Goal: Information Seeking & Learning: Learn about a topic

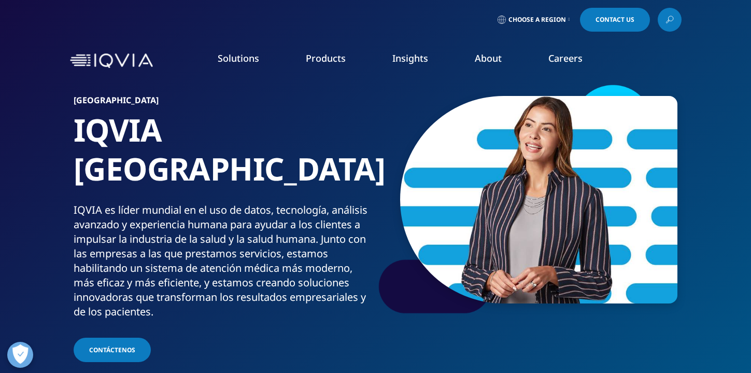
click at [127, 58] on img at bounding box center [111, 60] width 83 height 15
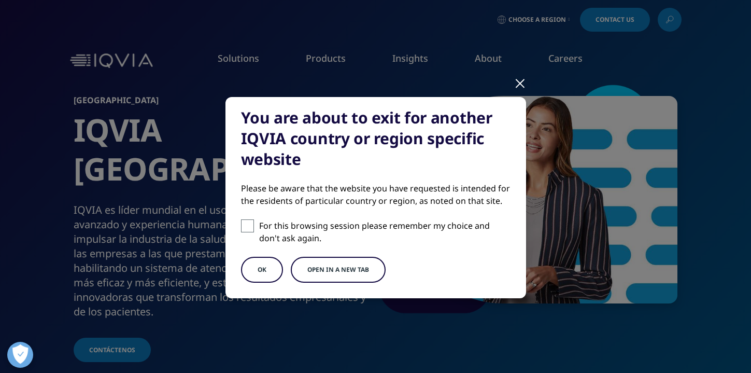
click at [259, 271] on button "OK" at bounding box center [262, 270] width 42 height 26
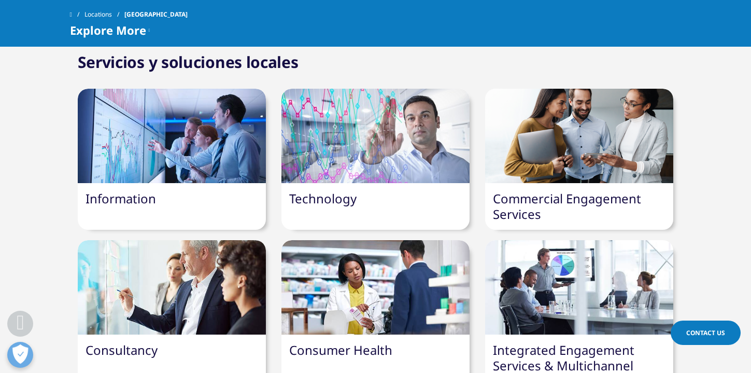
scroll to position [360, 0]
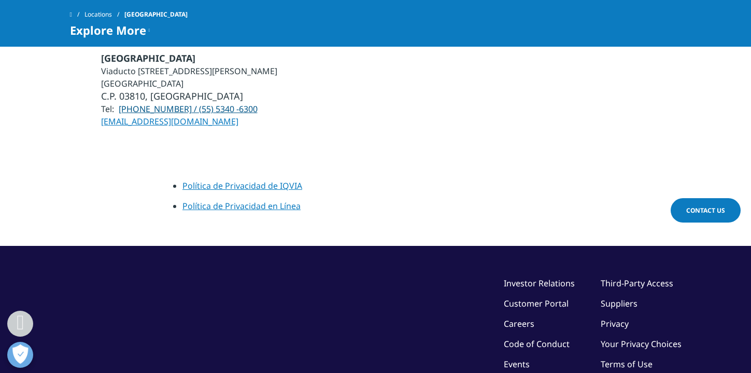
scroll to position [1892, 0]
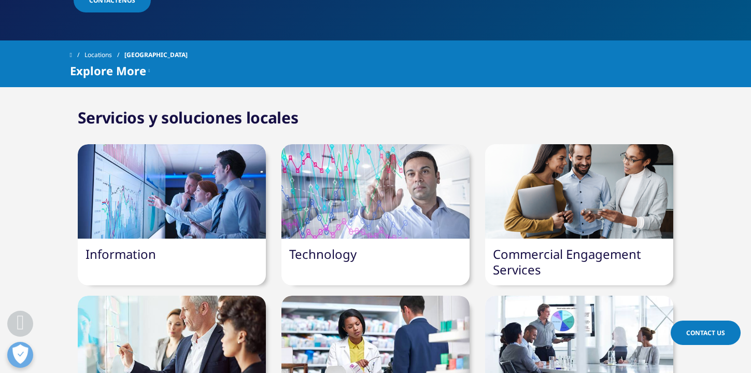
scroll to position [370, 0]
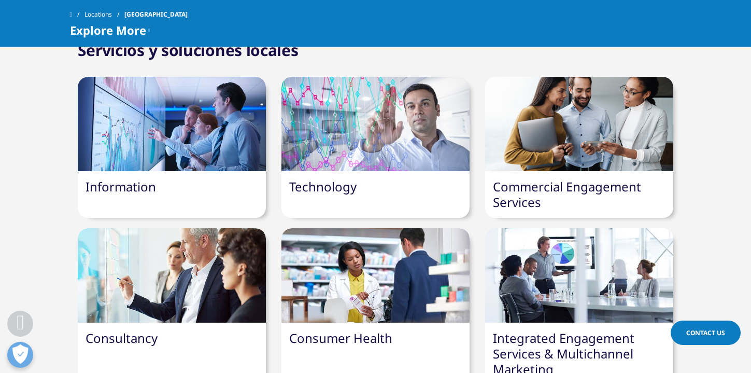
click at [199, 171] on div "Information" at bounding box center [172, 186] width 188 height 31
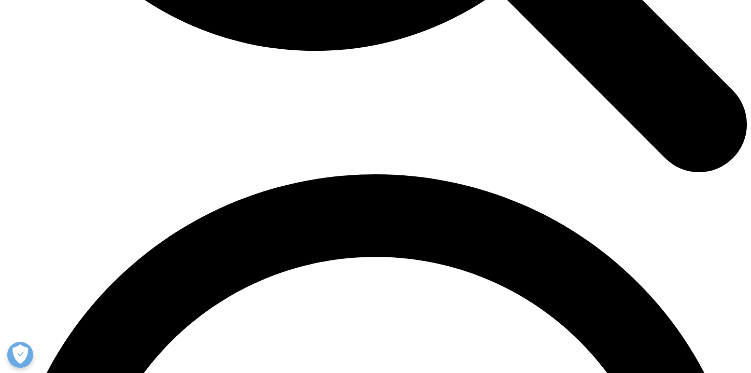
scroll to position [1161, 0]
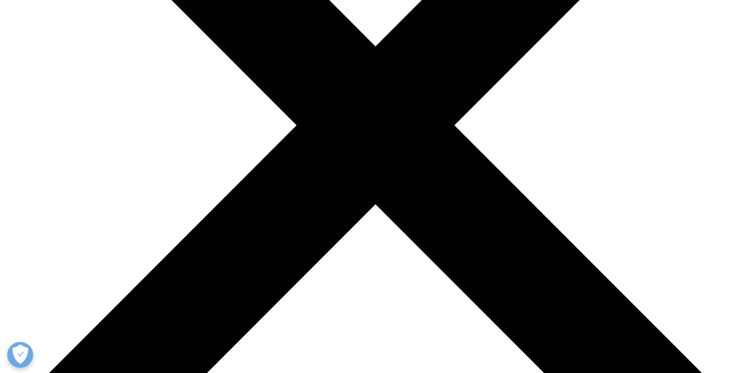
scroll to position [270, 0]
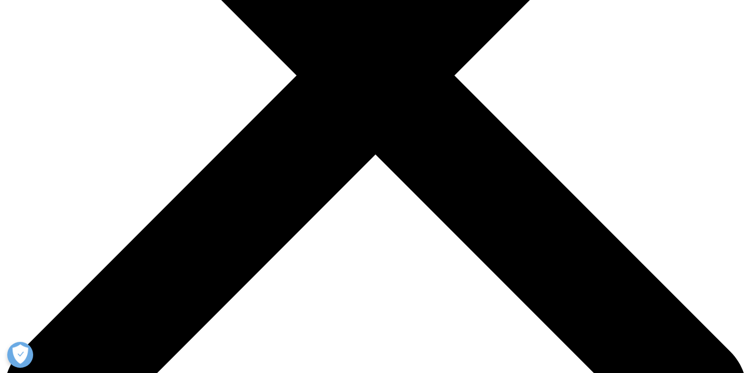
scroll to position [313, 0]
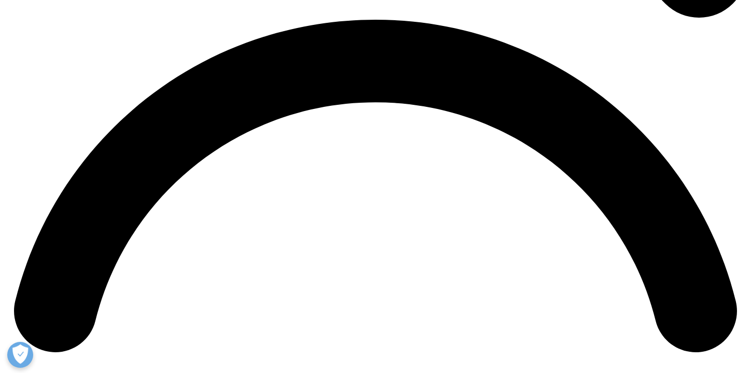
scroll to position [1487, 0]
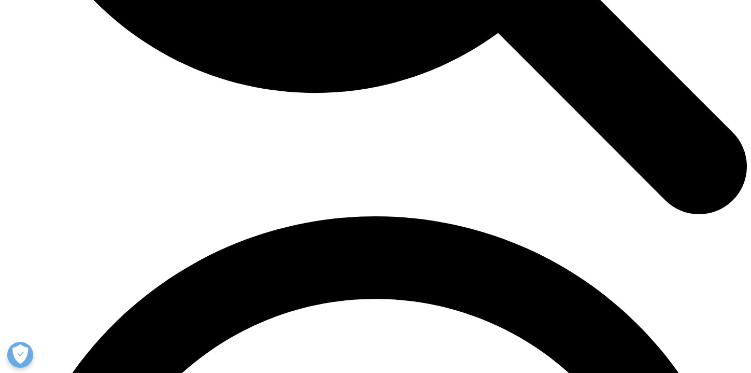
scroll to position [1260, 0]
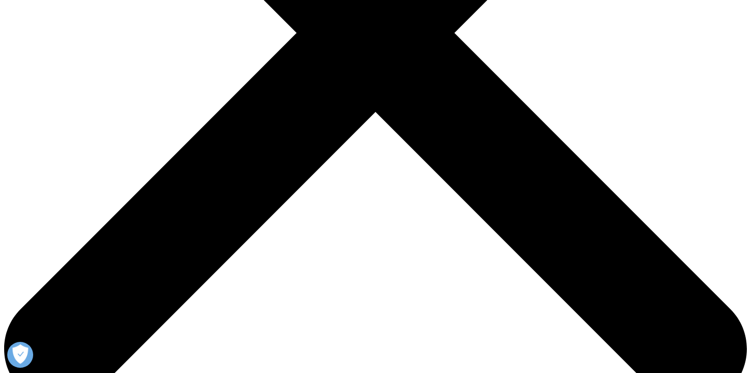
scroll to position [367, 0]
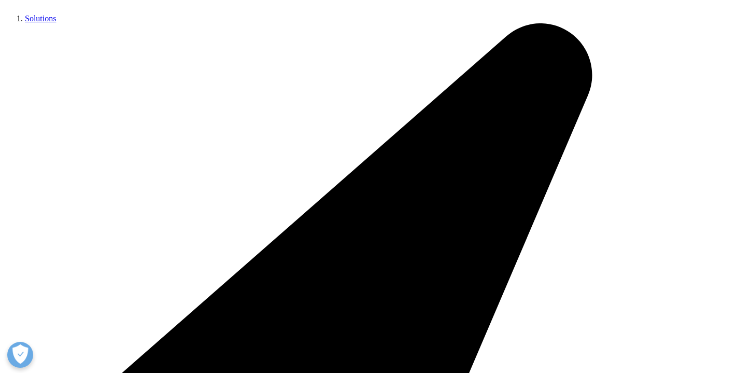
scroll to position [236, 0]
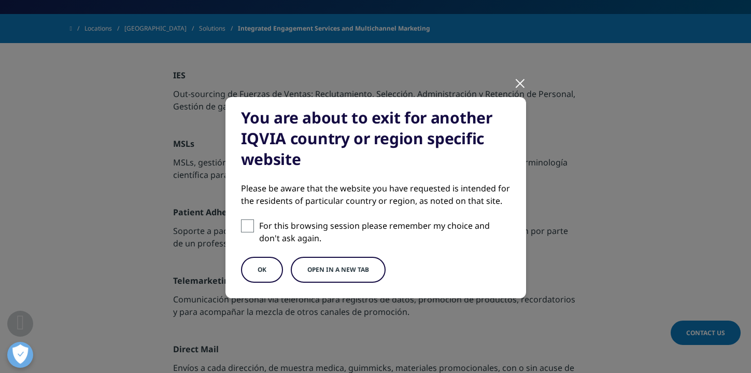
click at [263, 273] on button "OK" at bounding box center [262, 270] width 42 height 26
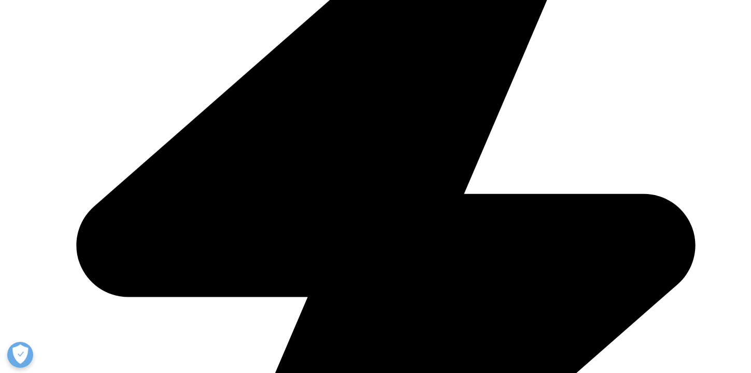
scroll to position [382, 0]
